Goal: Check status: Check status

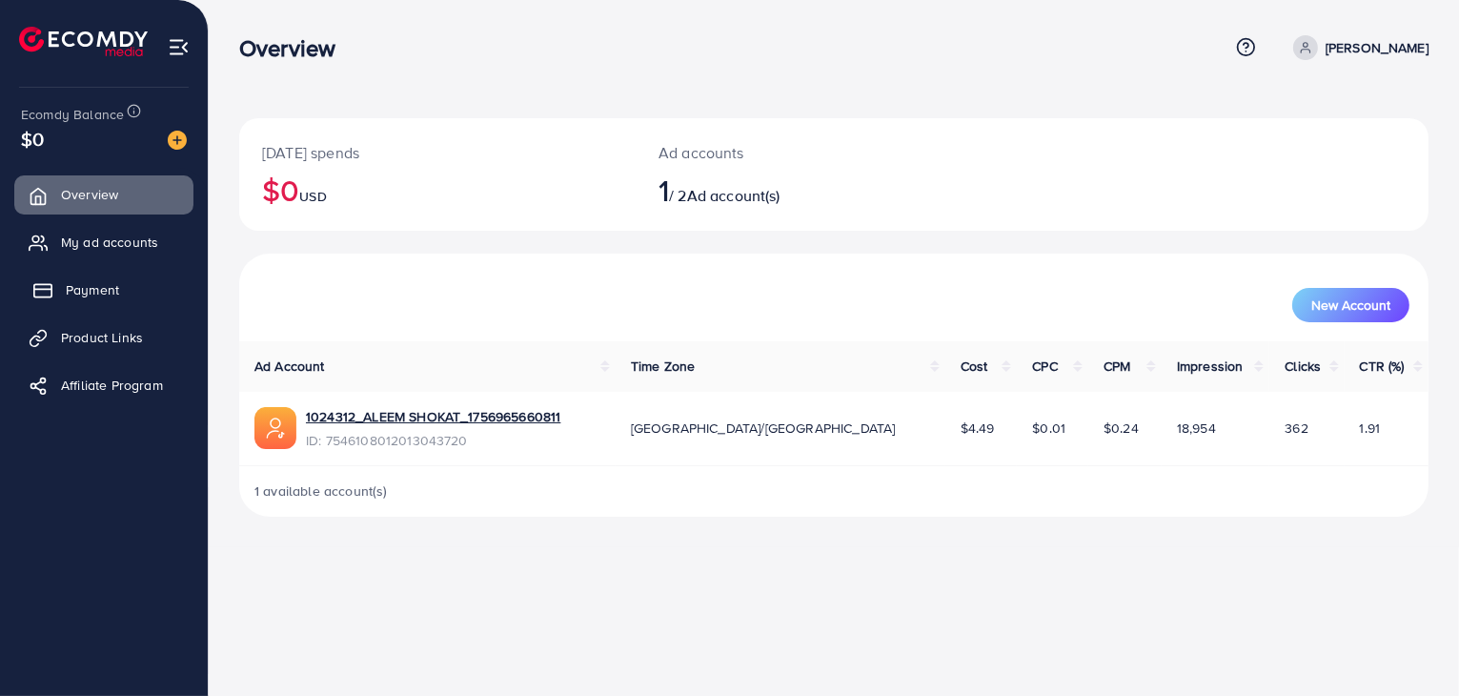
click at [99, 291] on span "Payment" at bounding box center [92, 289] width 53 height 19
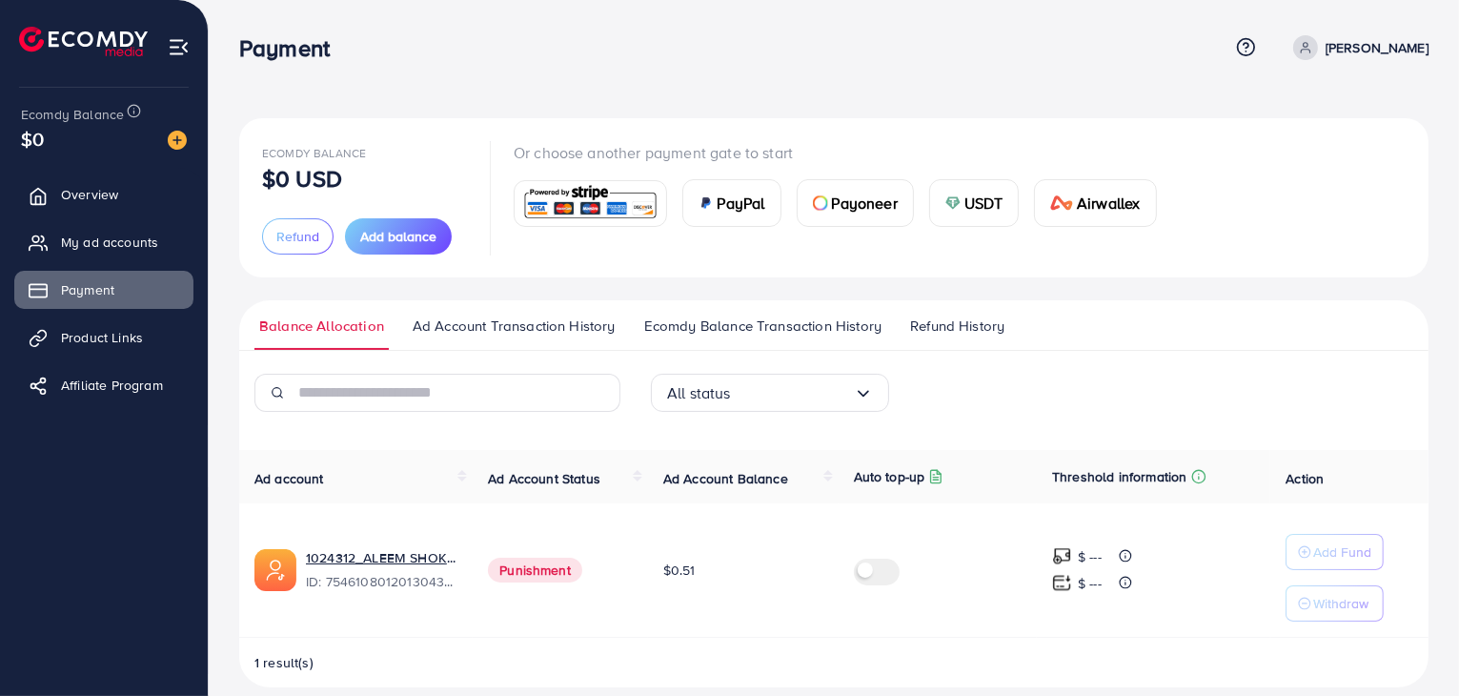
click at [989, 333] on span "Refund History" at bounding box center [957, 325] width 94 height 21
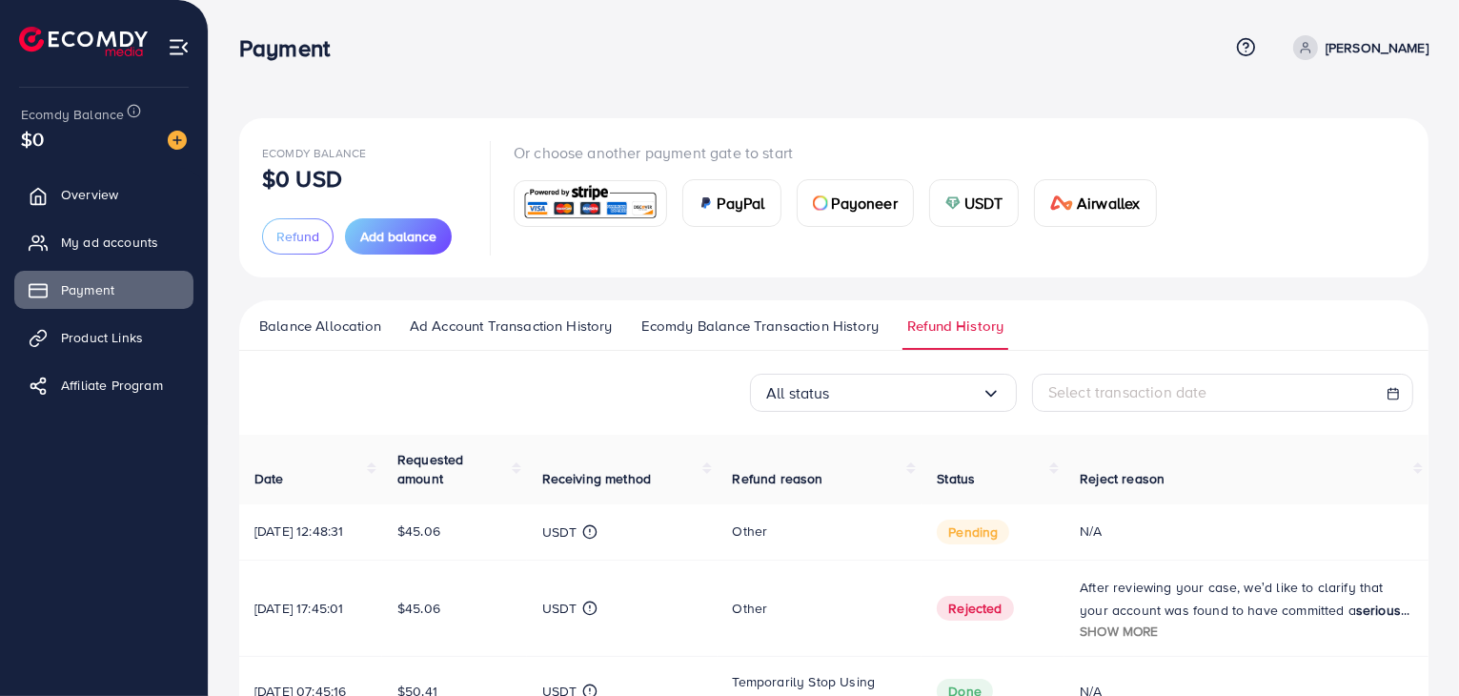
click at [1092, 639] on span "Show more" at bounding box center [1119, 630] width 78 height 18
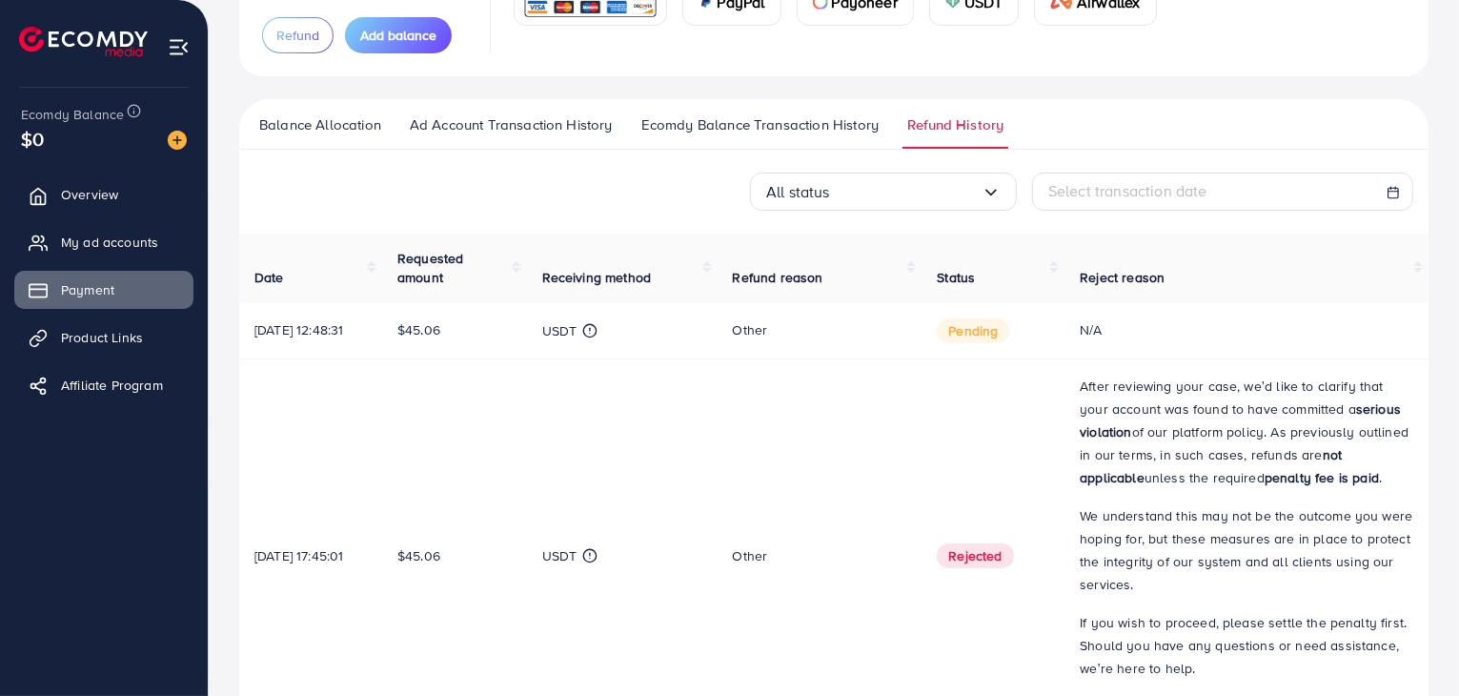
scroll to position [222, 0]
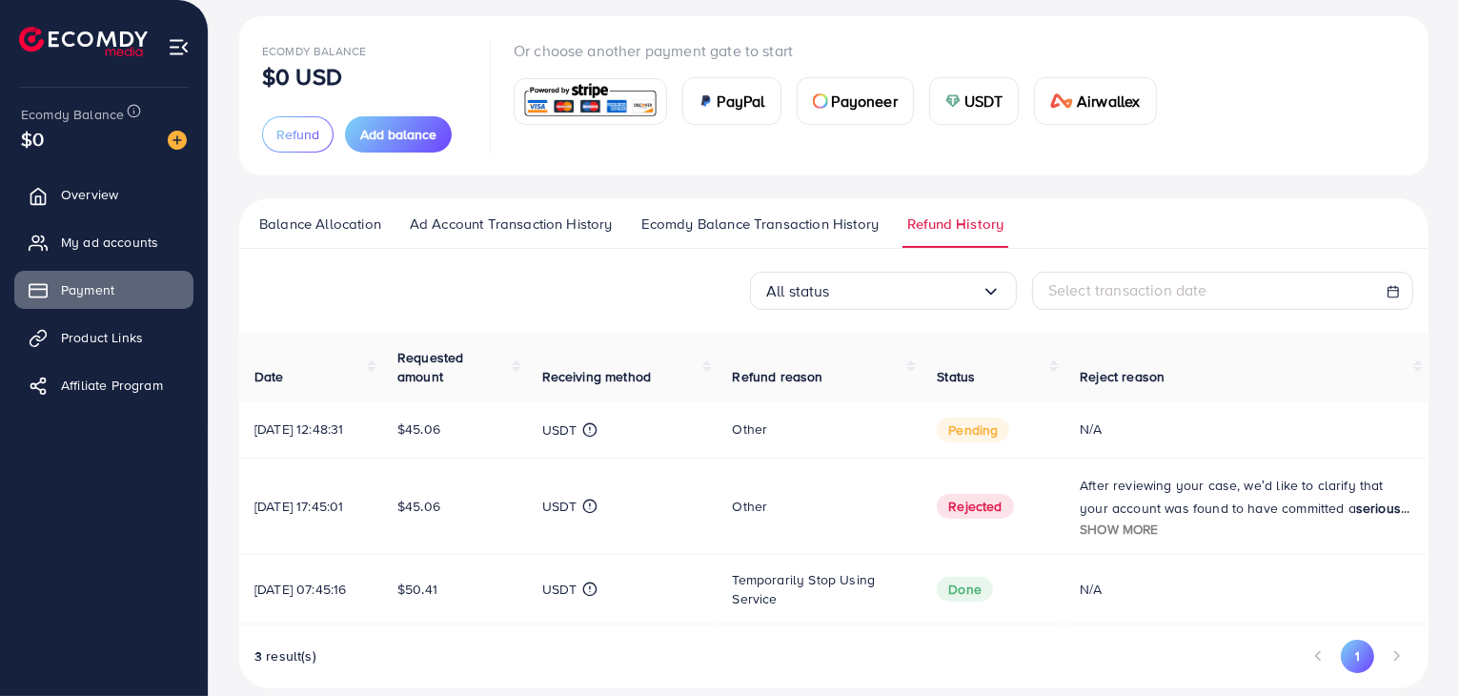
scroll to position [138, 0]
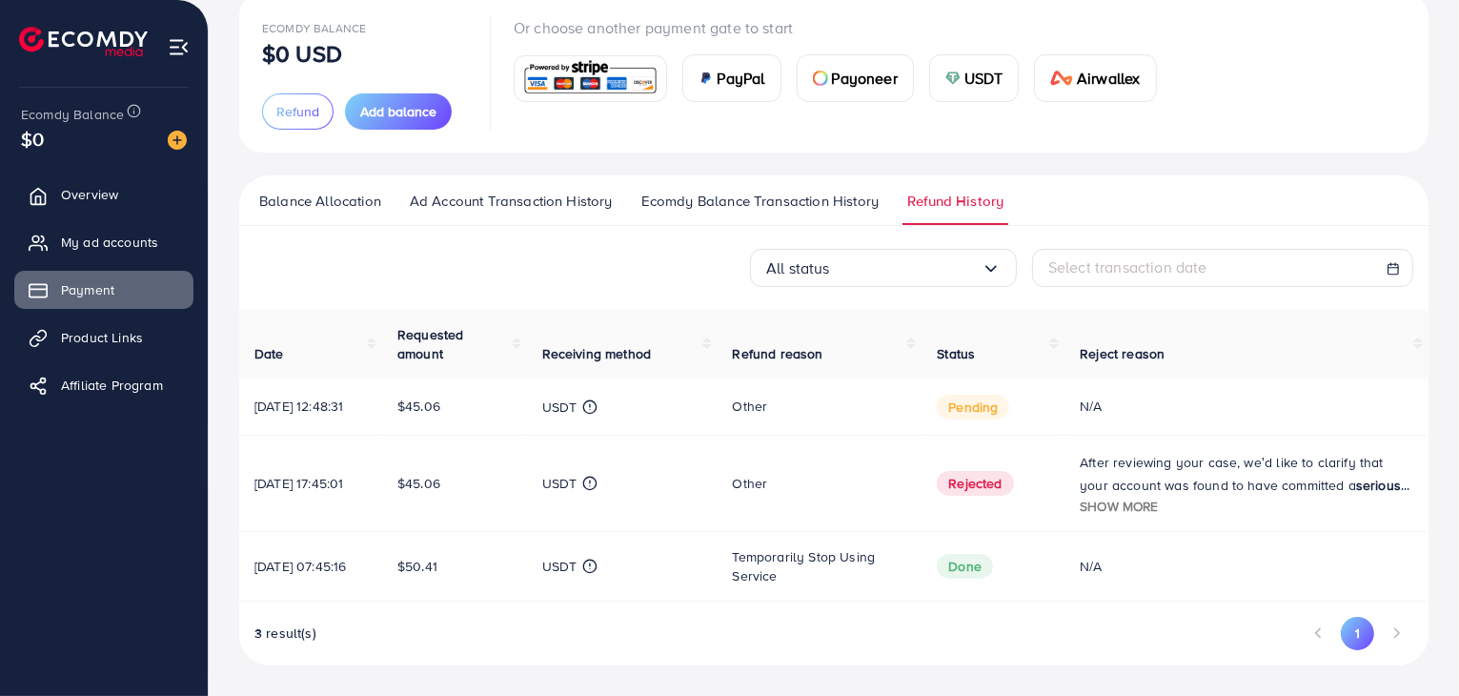
click at [1083, 455] on td "After reviewing your case, we’d like to clarify that your account was found to …" at bounding box center [1247, 483] width 364 height 96
click at [1106, 504] on span "Show more" at bounding box center [1119, 506] width 78 height 18
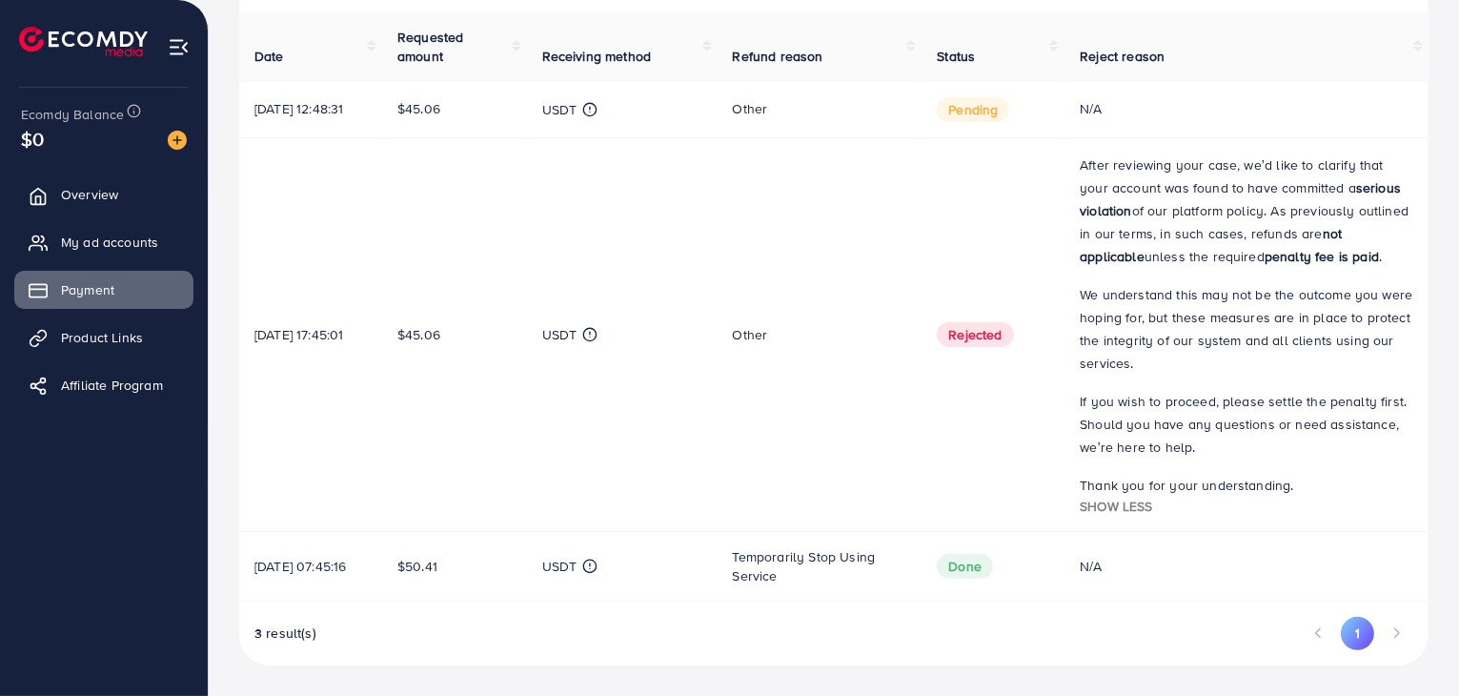
scroll to position [213, 0]
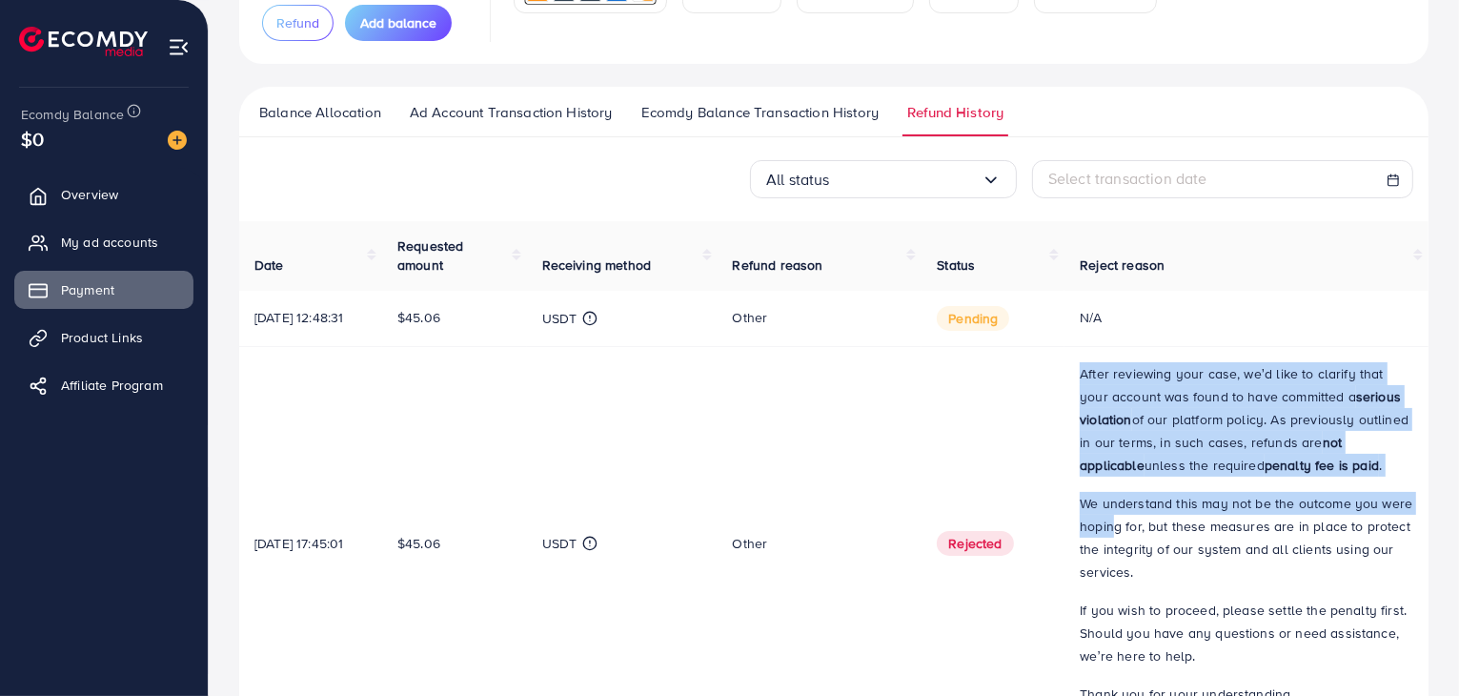
drag, startPoint x: 1083, startPoint y: 381, endPoint x: 1118, endPoint y: 538, distance: 160.2
click at [1118, 538] on td "After reviewing your case, we’d like to clarify that your account was found to …" at bounding box center [1247, 543] width 364 height 394
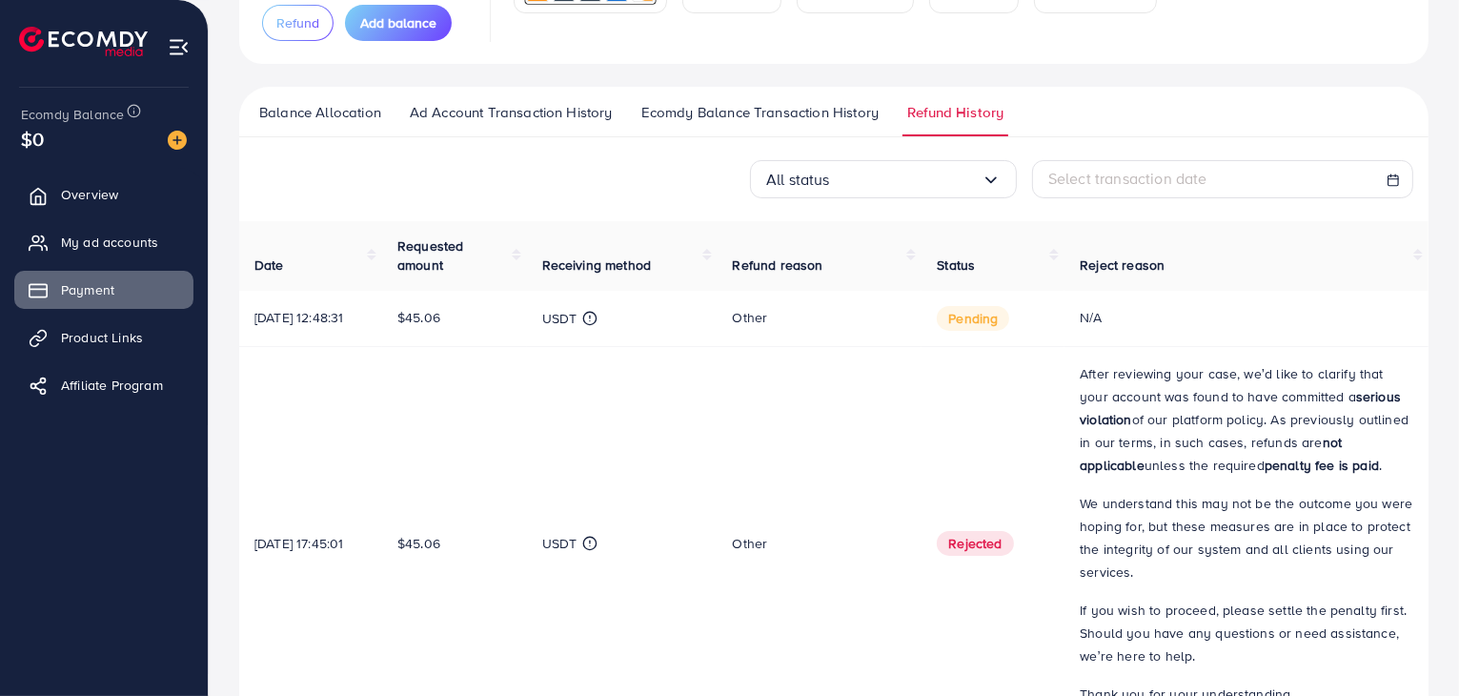
click at [1201, 232] on th "Reject reason" at bounding box center [1247, 256] width 364 height 70
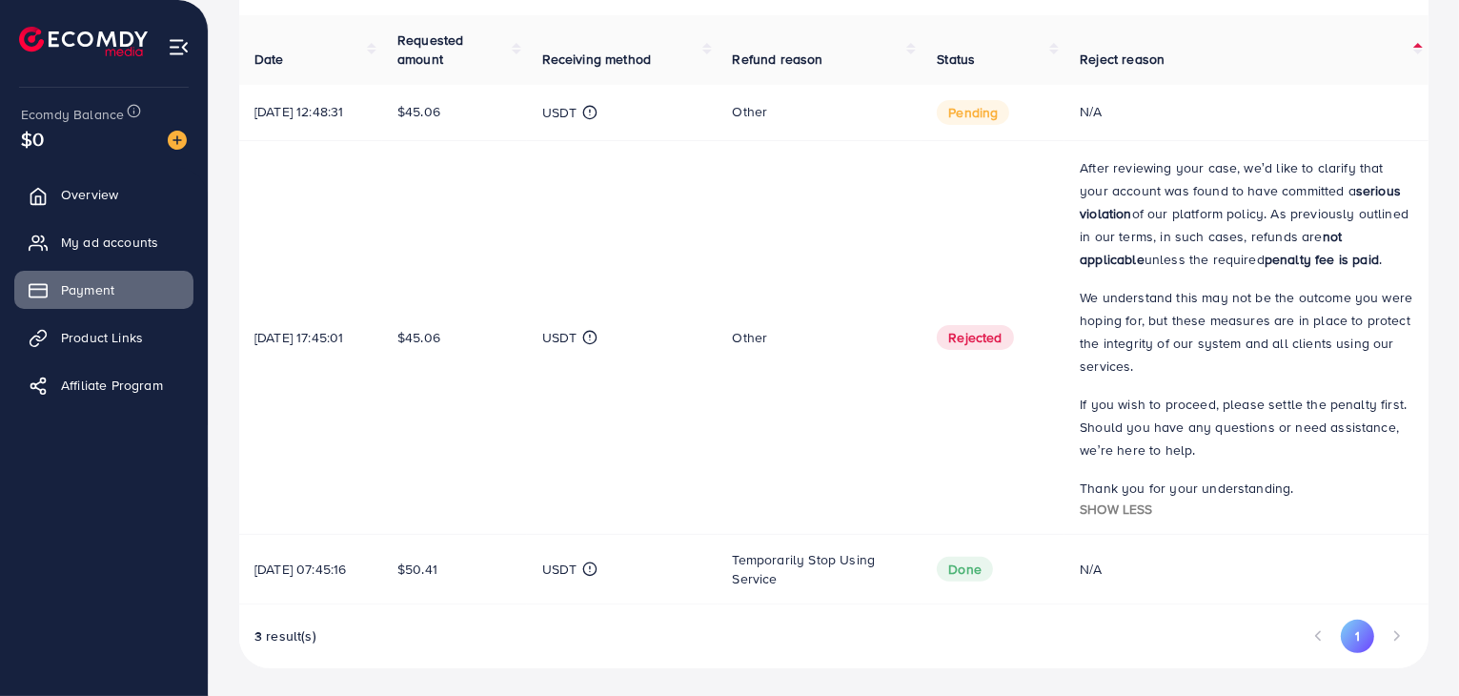
scroll to position [436, 0]
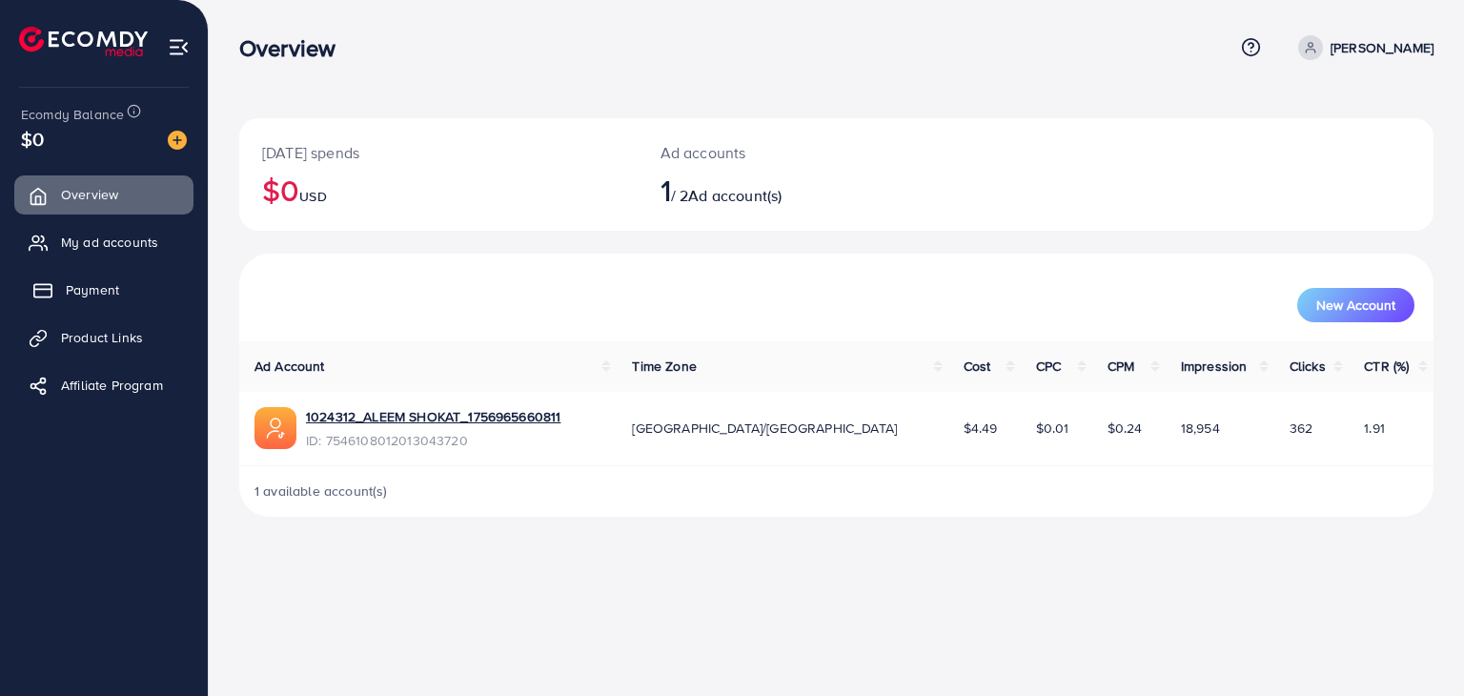
click at [94, 298] on span "Payment" at bounding box center [92, 289] width 53 height 19
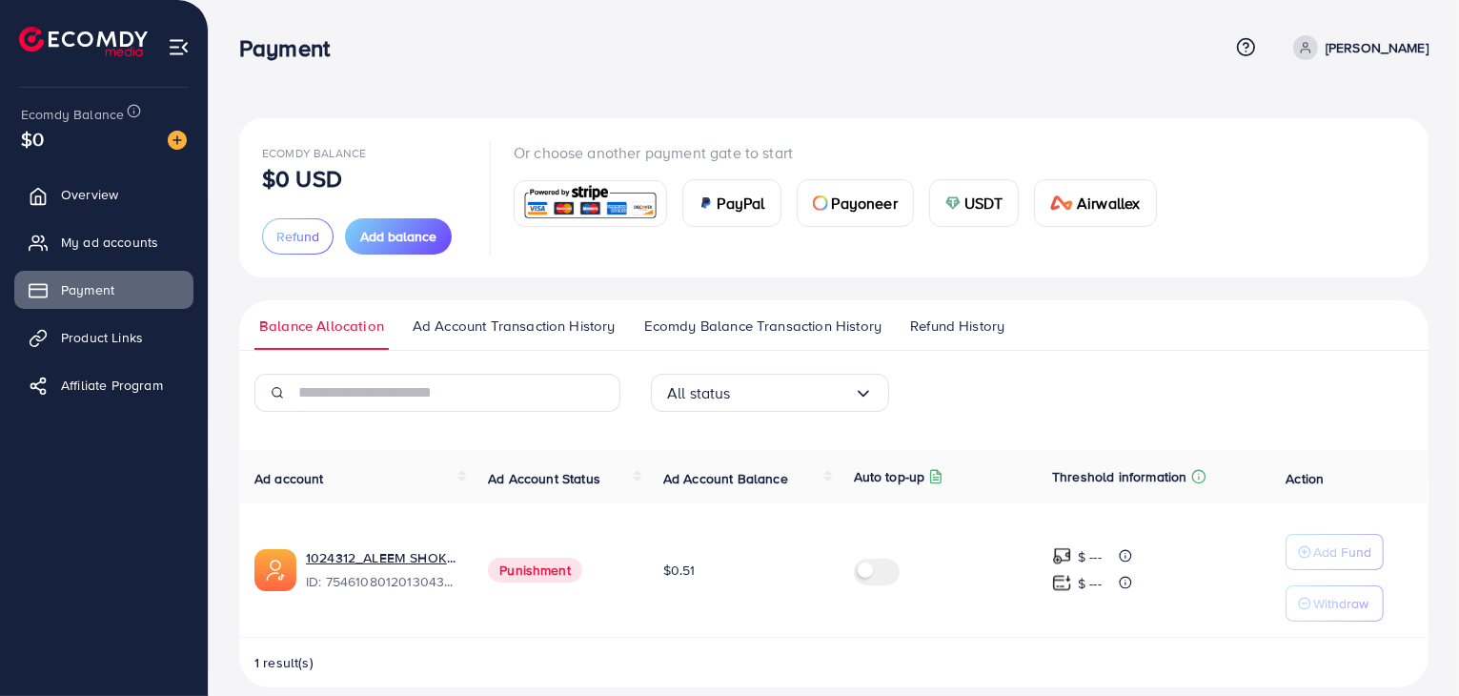
click at [947, 323] on span "Refund History" at bounding box center [957, 325] width 94 height 21
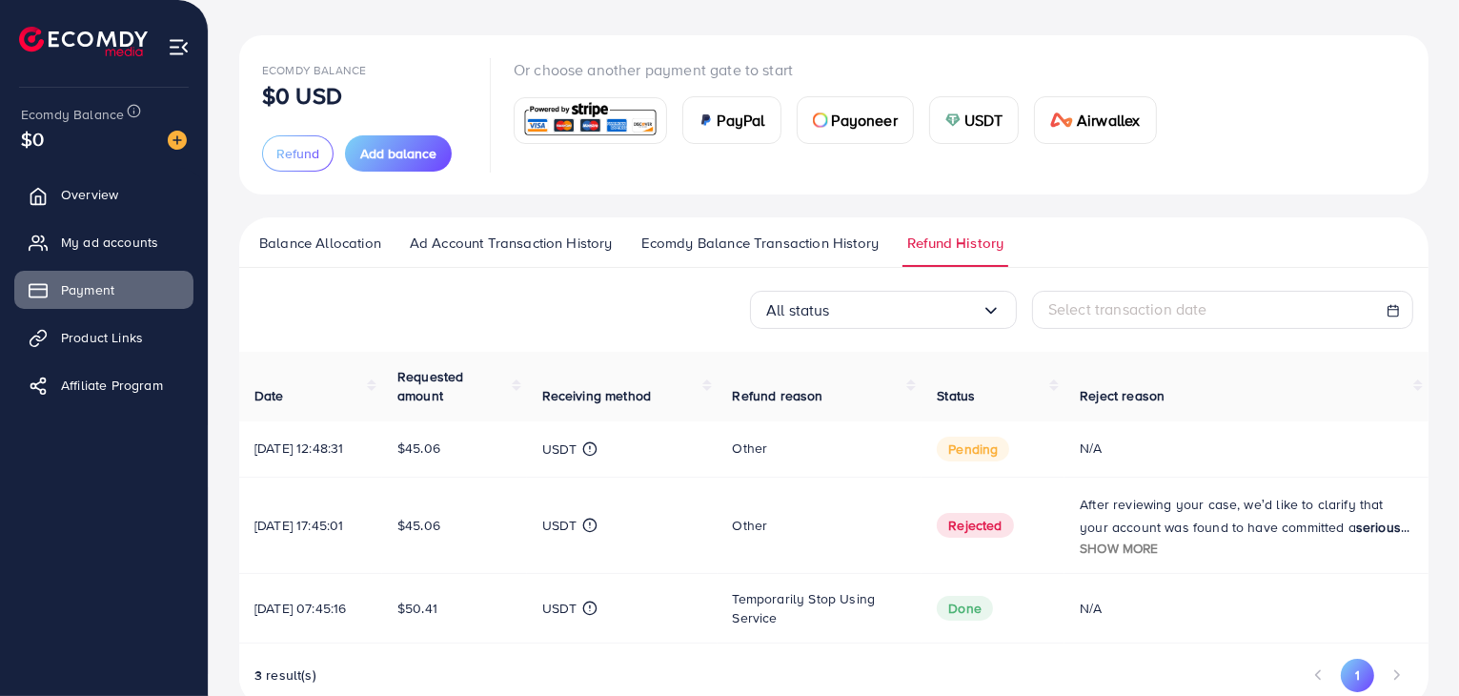
scroll to position [138, 0]
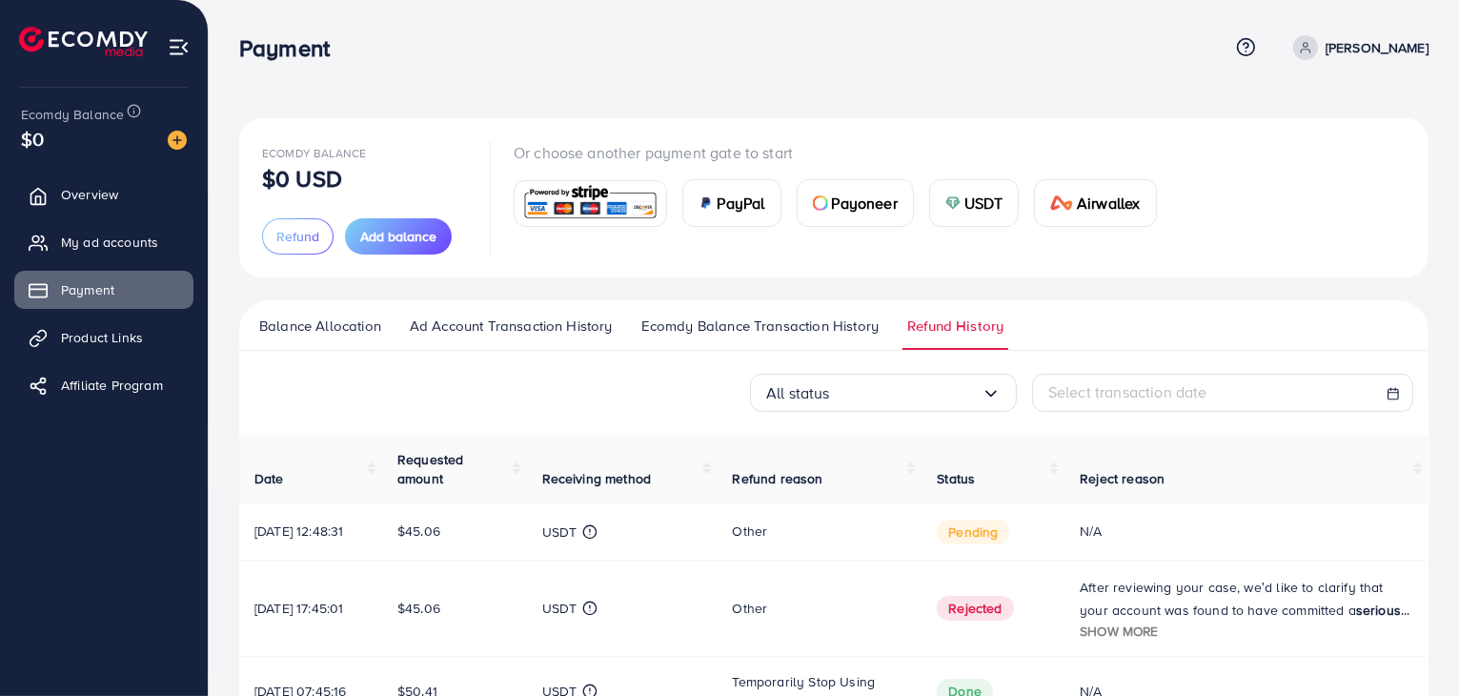
click at [1312, 51] on icon at bounding box center [1305, 47] width 13 height 13
click at [1315, 170] on link "Log out" at bounding box center [1337, 156] width 181 height 43
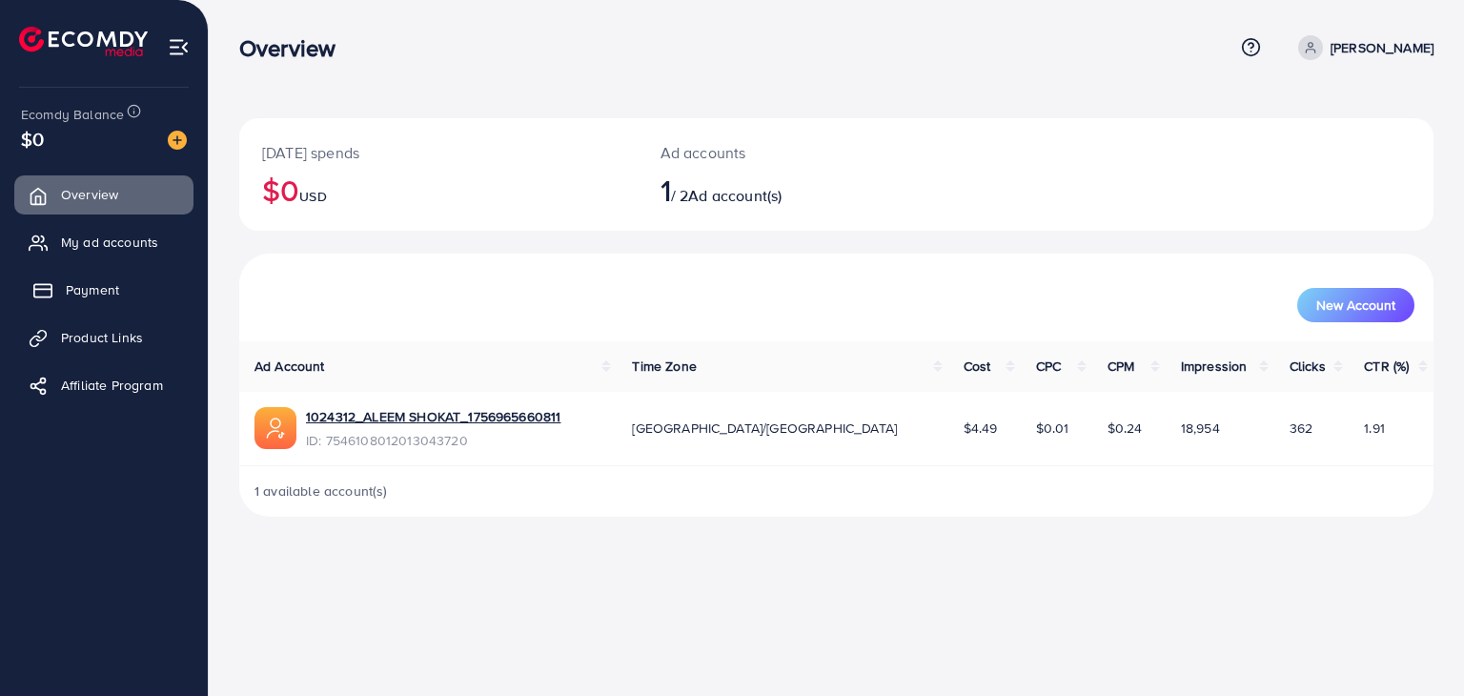
click at [108, 288] on span "Payment" at bounding box center [92, 289] width 53 height 19
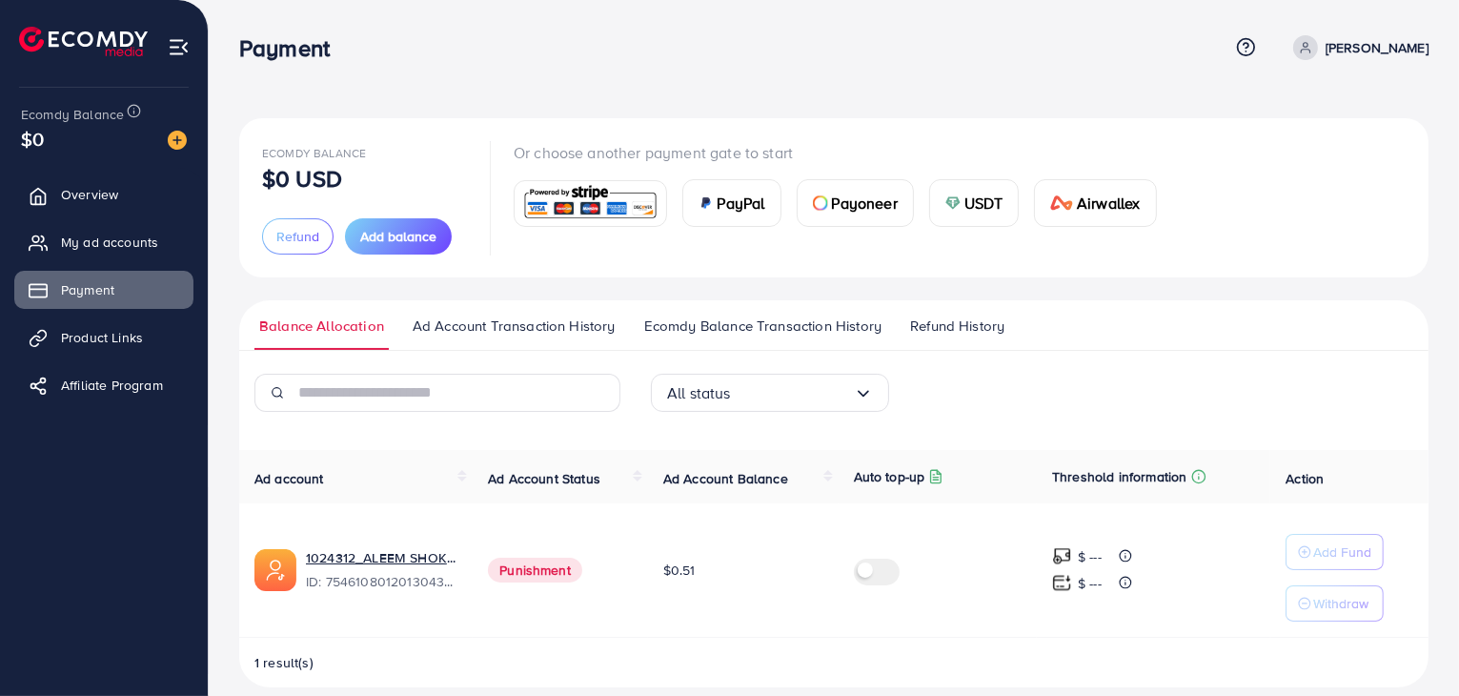
click at [961, 325] on span "Refund History" at bounding box center [957, 325] width 94 height 21
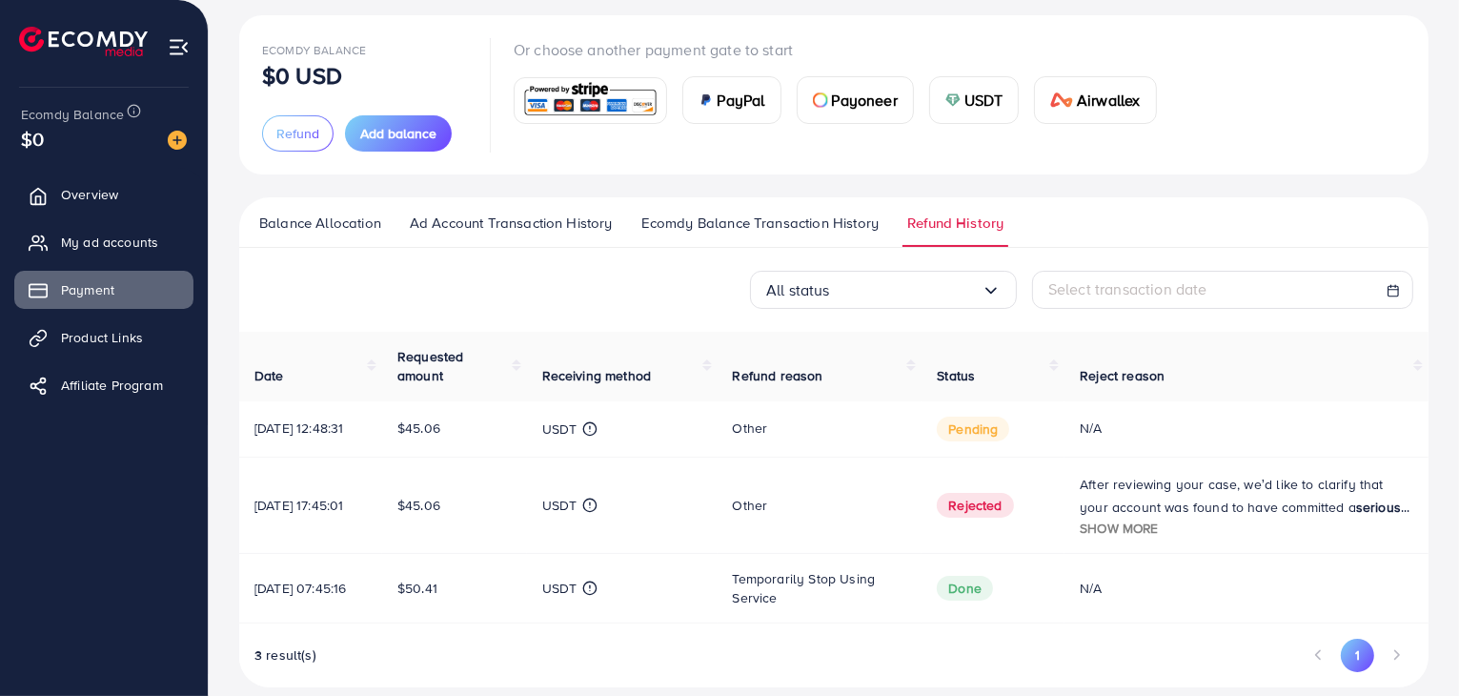
scroll to position [138, 0]
